Goal: Transaction & Acquisition: Download file/media

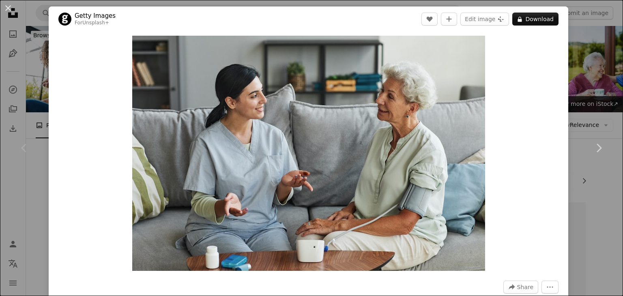
scroll to position [30, 0]
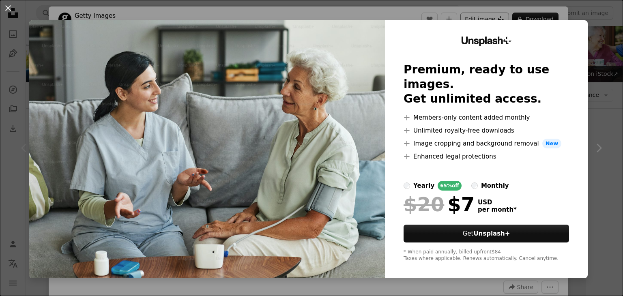
click at [8, 8] on button "An X shape" at bounding box center [8, 8] width 10 height 10
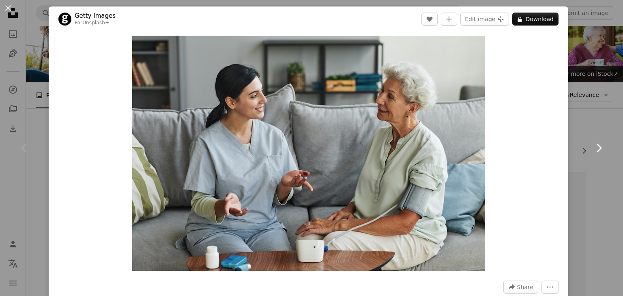
click at [607, 125] on link "Chevron right" at bounding box center [598, 148] width 49 height 78
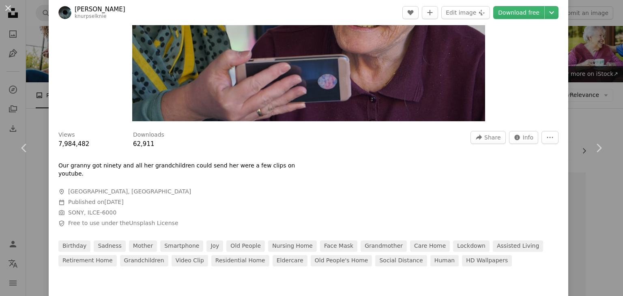
scroll to position [152, 0]
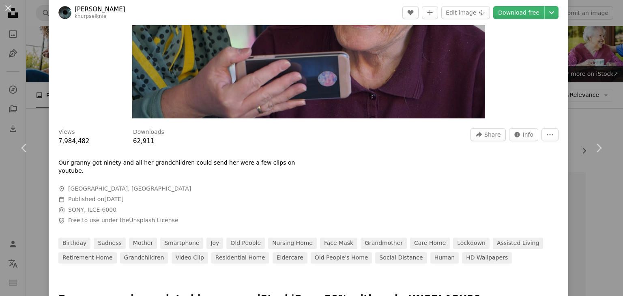
click at [592, 104] on div "An X shape Chevron left Chevron right [PERSON_NAME] knurpselknie A heart A plus…" at bounding box center [311, 148] width 623 height 296
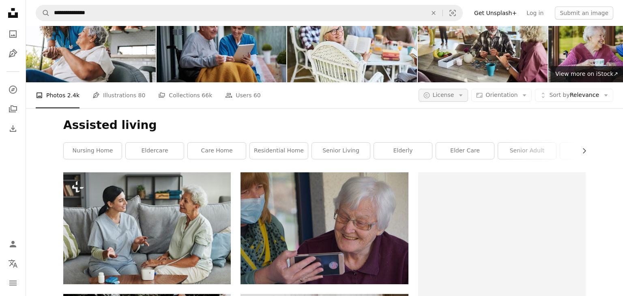
click at [447, 94] on span "License" at bounding box center [443, 95] width 21 height 6
click at [451, 158] on span "Free" at bounding box center [469, 160] width 49 height 8
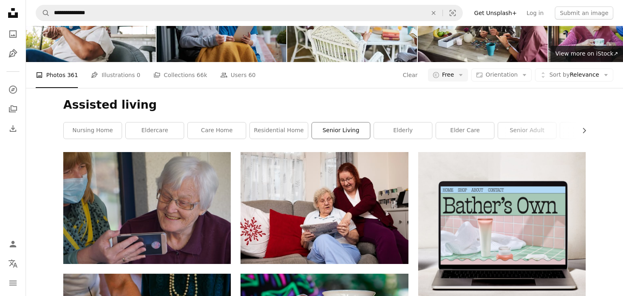
scroll to position [84, 0]
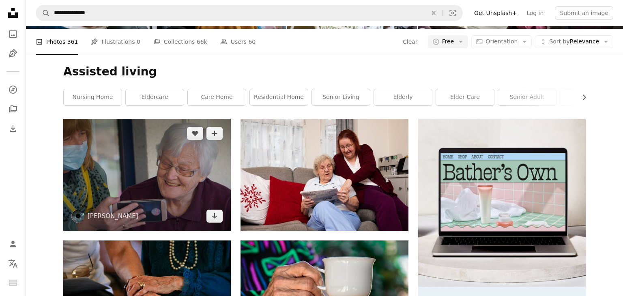
click at [175, 164] on img at bounding box center [147, 175] width 168 height 112
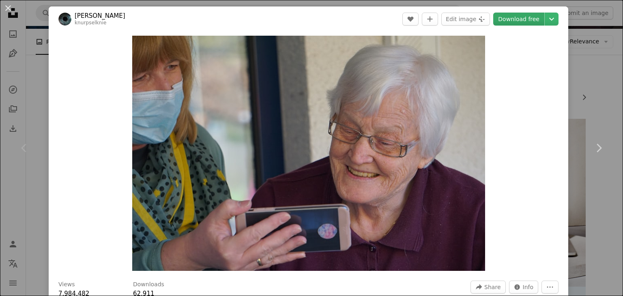
click at [531, 15] on link "Download free" at bounding box center [518, 19] width 51 height 13
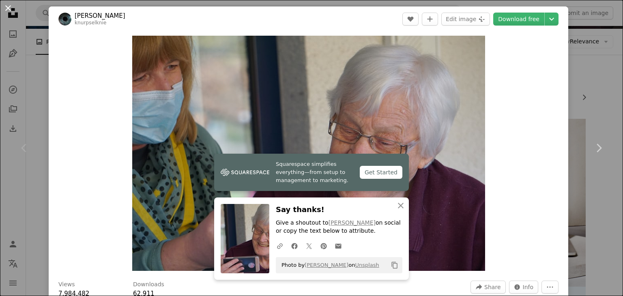
click at [9, 7] on button "An X shape" at bounding box center [8, 8] width 10 height 10
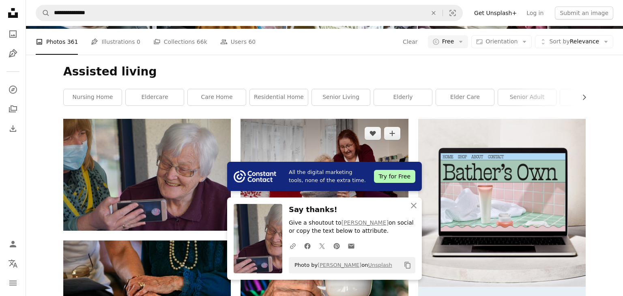
click at [326, 144] on img at bounding box center [325, 175] width 168 height 112
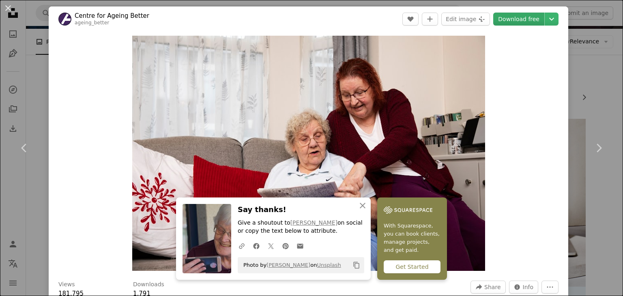
click at [522, 15] on link "Download free" at bounding box center [518, 19] width 51 height 13
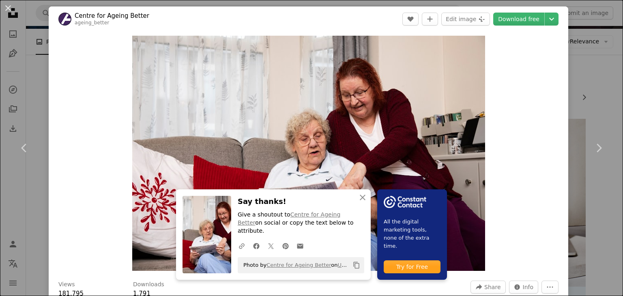
click at [7, 9] on button "An X shape" at bounding box center [8, 8] width 10 height 10
